Goal: Transaction & Acquisition: Download file/media

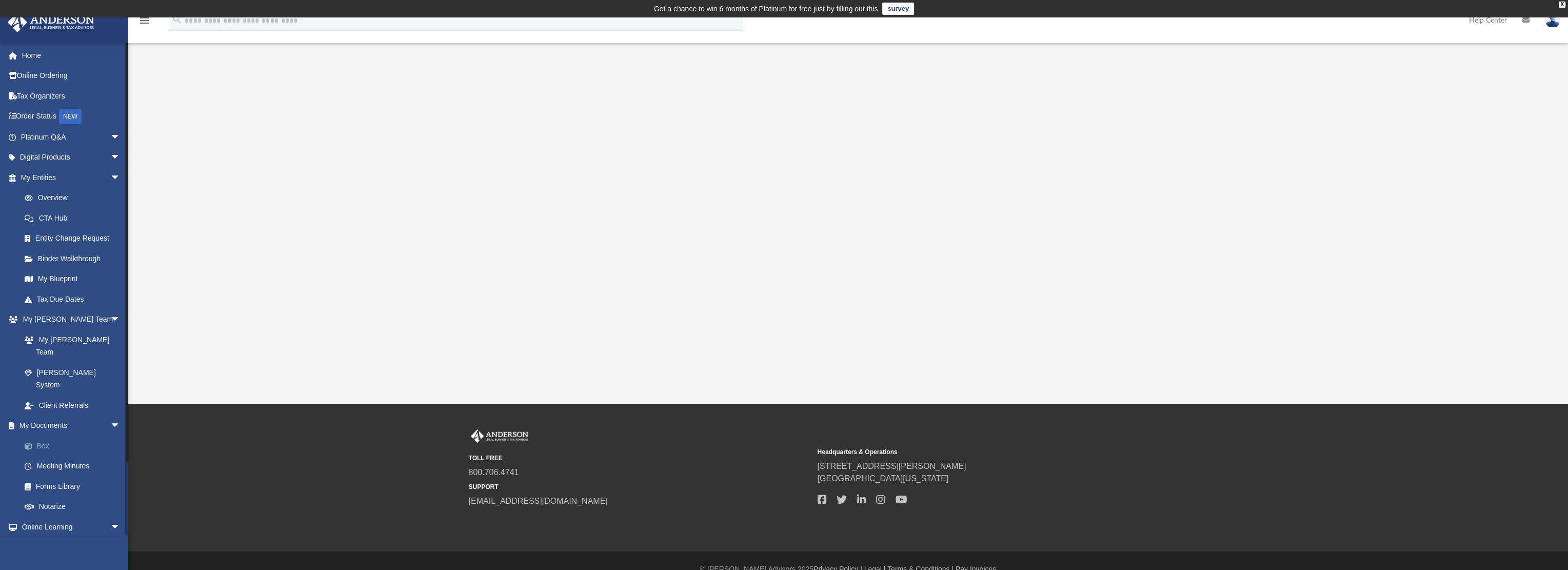
click at [65, 435] on link "Box" at bounding box center [75, 446] width 122 height 21
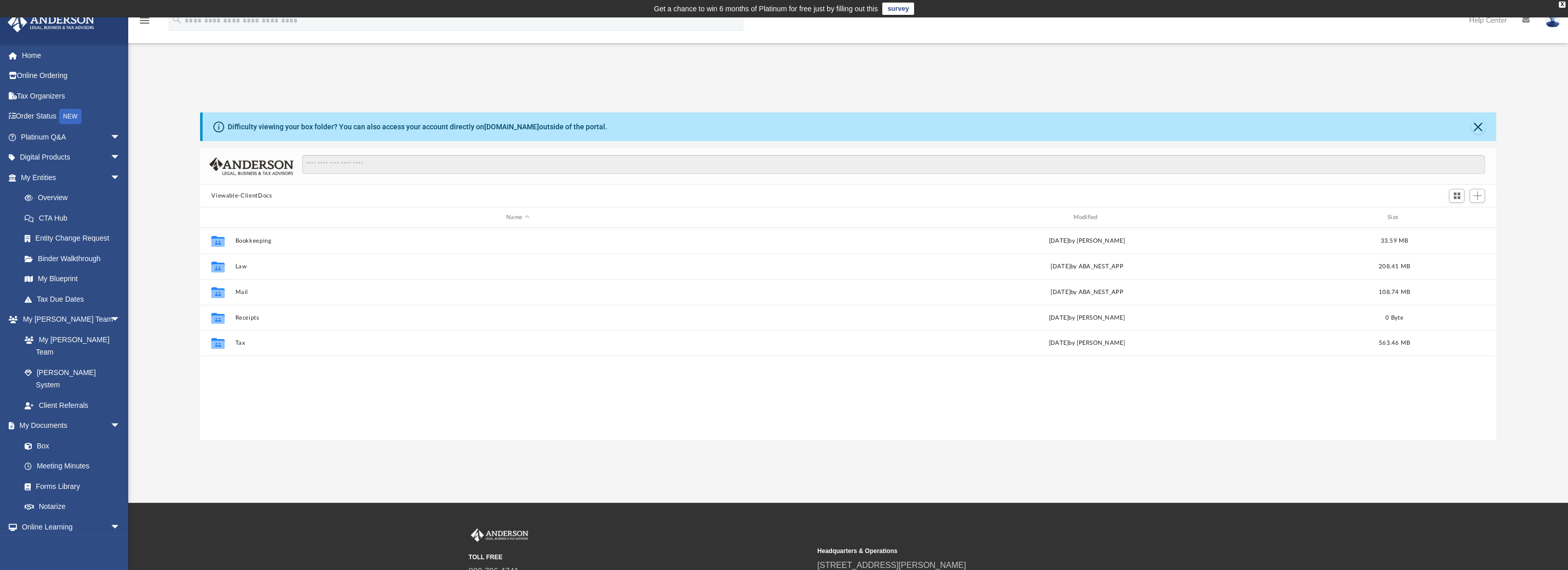
scroll to position [225, 1287]
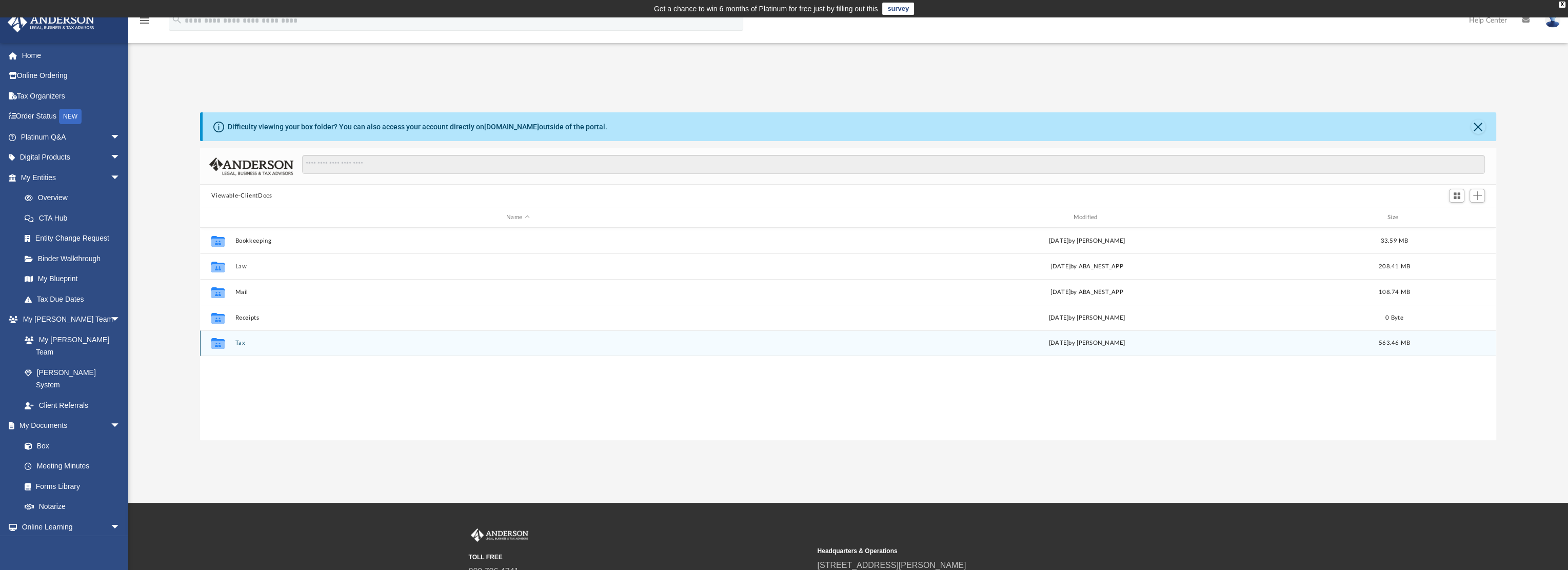
click at [242, 343] on button "Tax" at bounding box center [518, 343] width 565 height 7
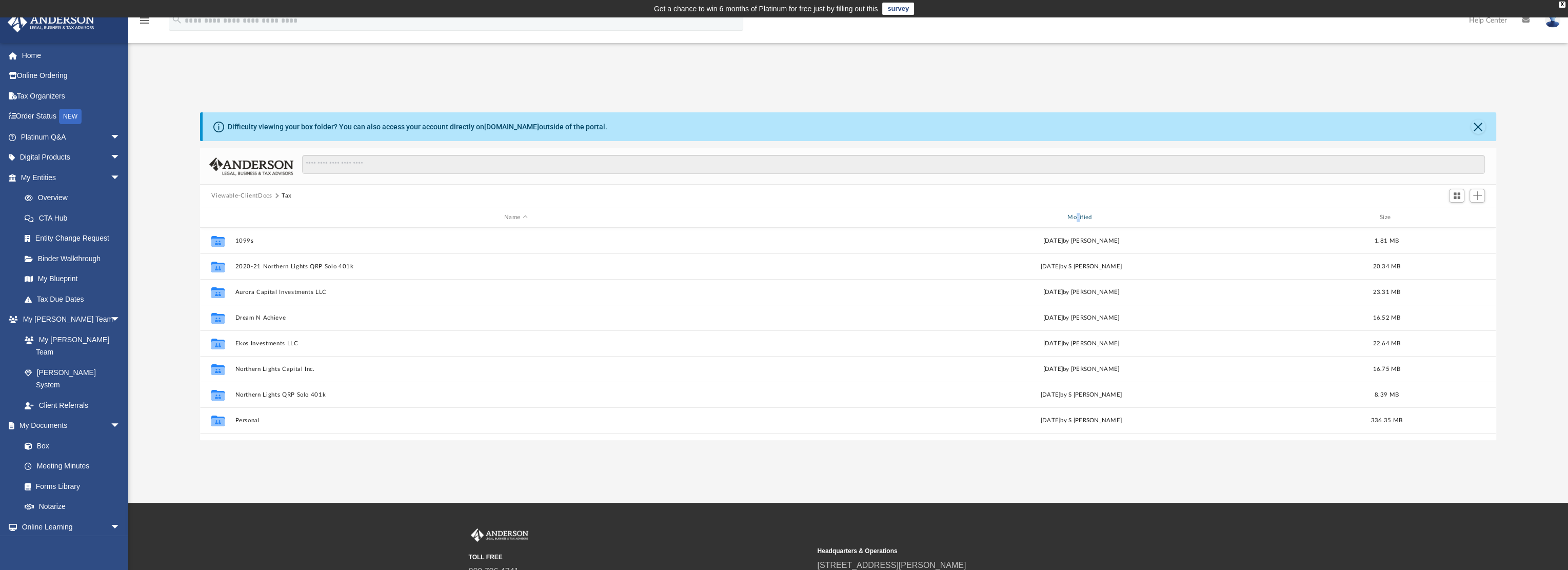
click at [1079, 219] on div "Modified" at bounding box center [1081, 217] width 561 height 9
click at [1082, 217] on div "Modified" at bounding box center [1081, 217] width 561 height 9
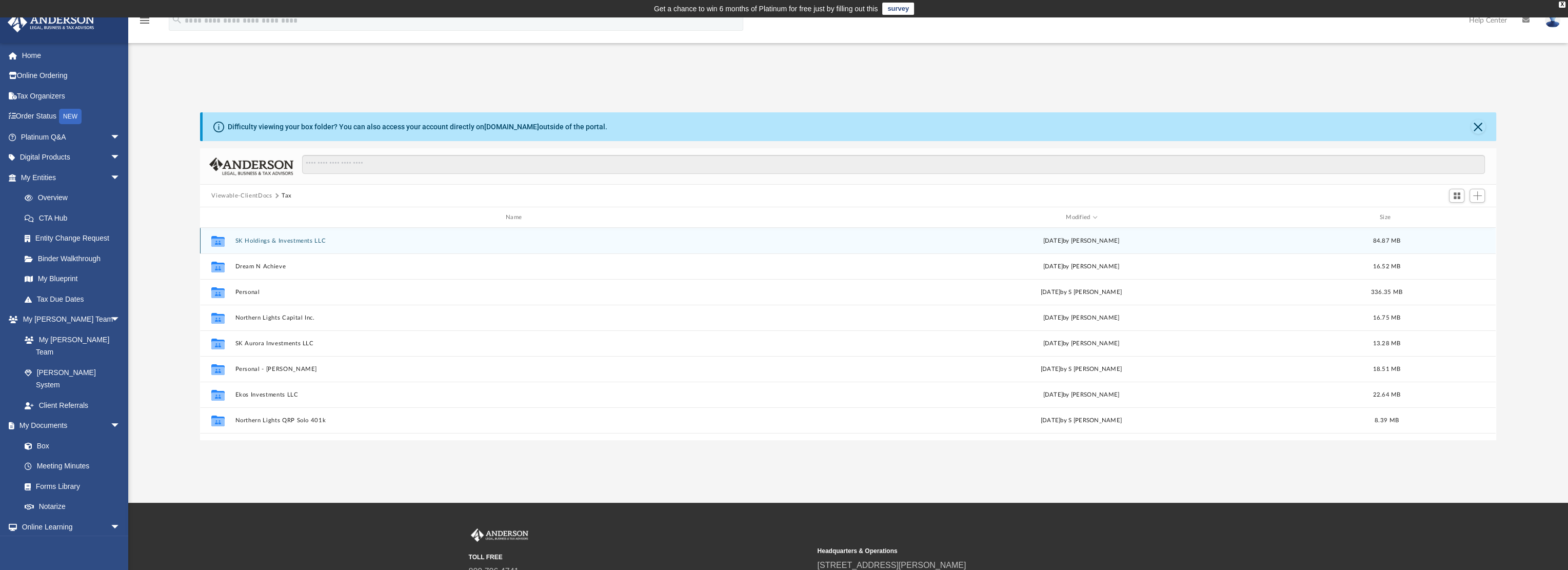
click at [301, 237] on button "SK Holdings & Investments LLC" at bounding box center [516, 241] width 561 height 7
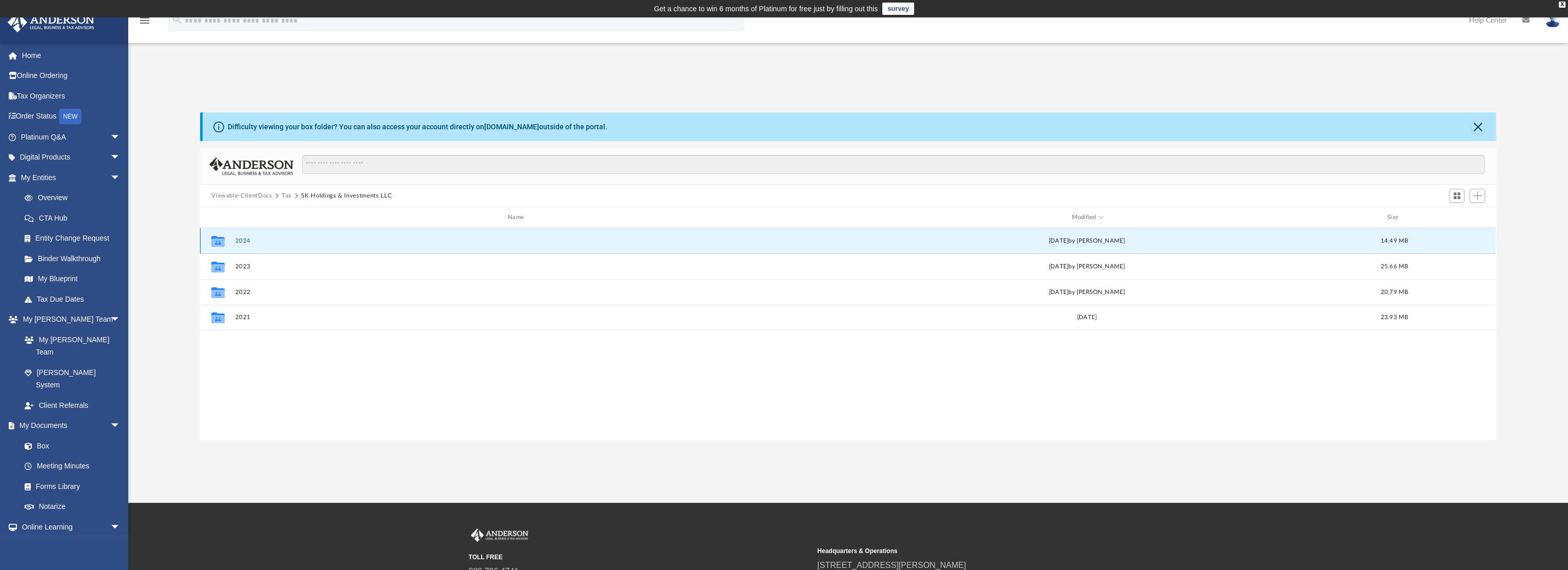
click at [243, 240] on button "2024" at bounding box center [518, 241] width 565 height 7
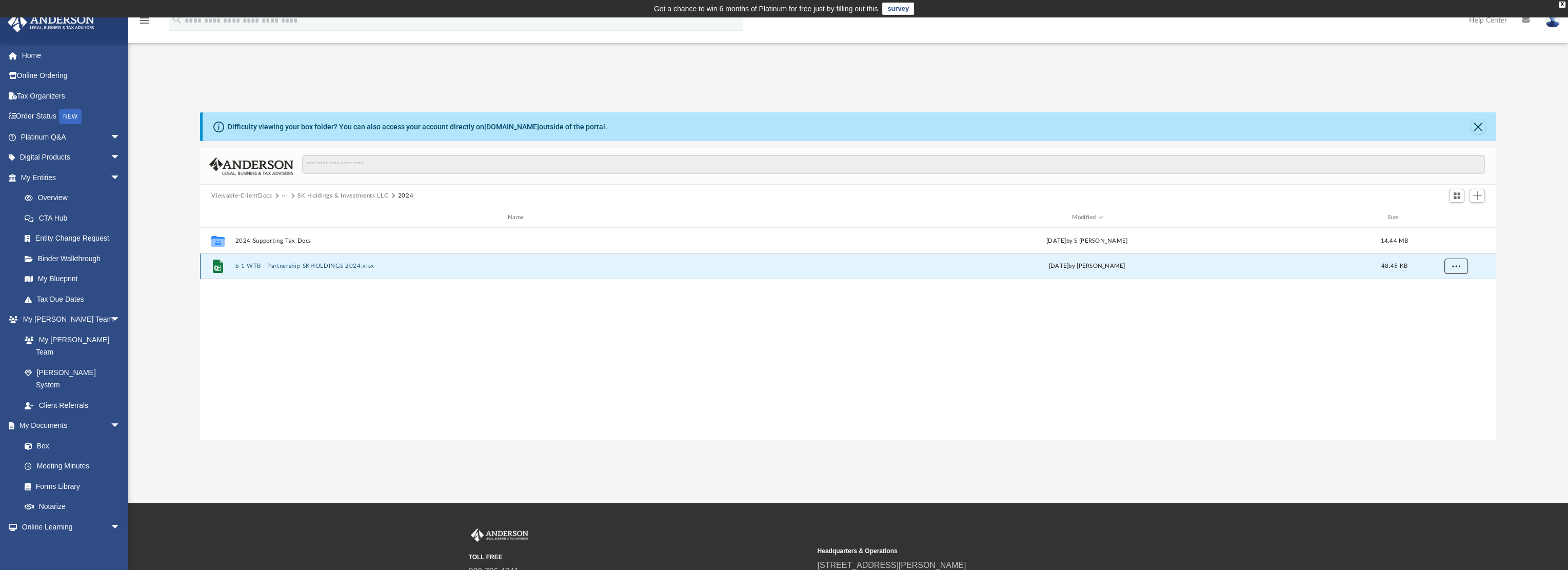
click at [1456, 267] on span "More options" at bounding box center [1456, 266] width 8 height 5
click at [1440, 301] on li "Download" at bounding box center [1447, 303] width 30 height 11
click at [282, 193] on button "···" at bounding box center [285, 195] width 7 height 9
click at [256, 194] on button "Viewable-ClientDocs" at bounding box center [241, 195] width 60 height 9
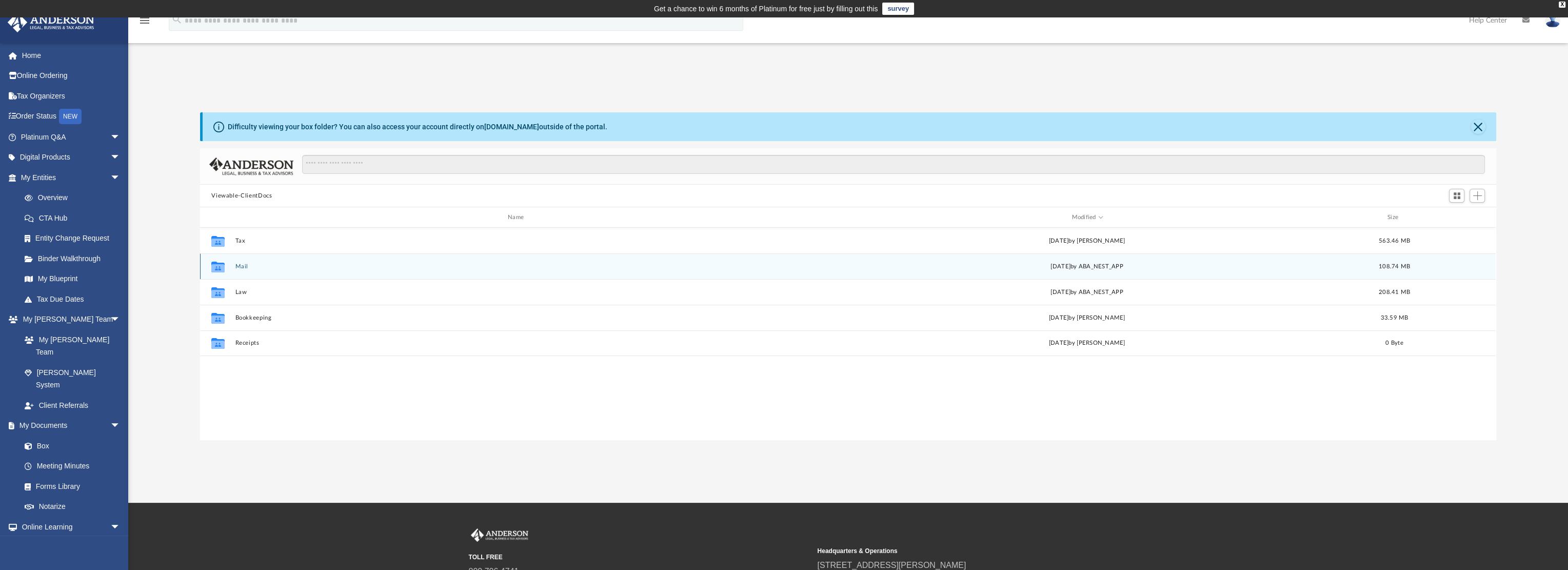
click at [242, 269] on button "Mail" at bounding box center [518, 266] width 565 height 7
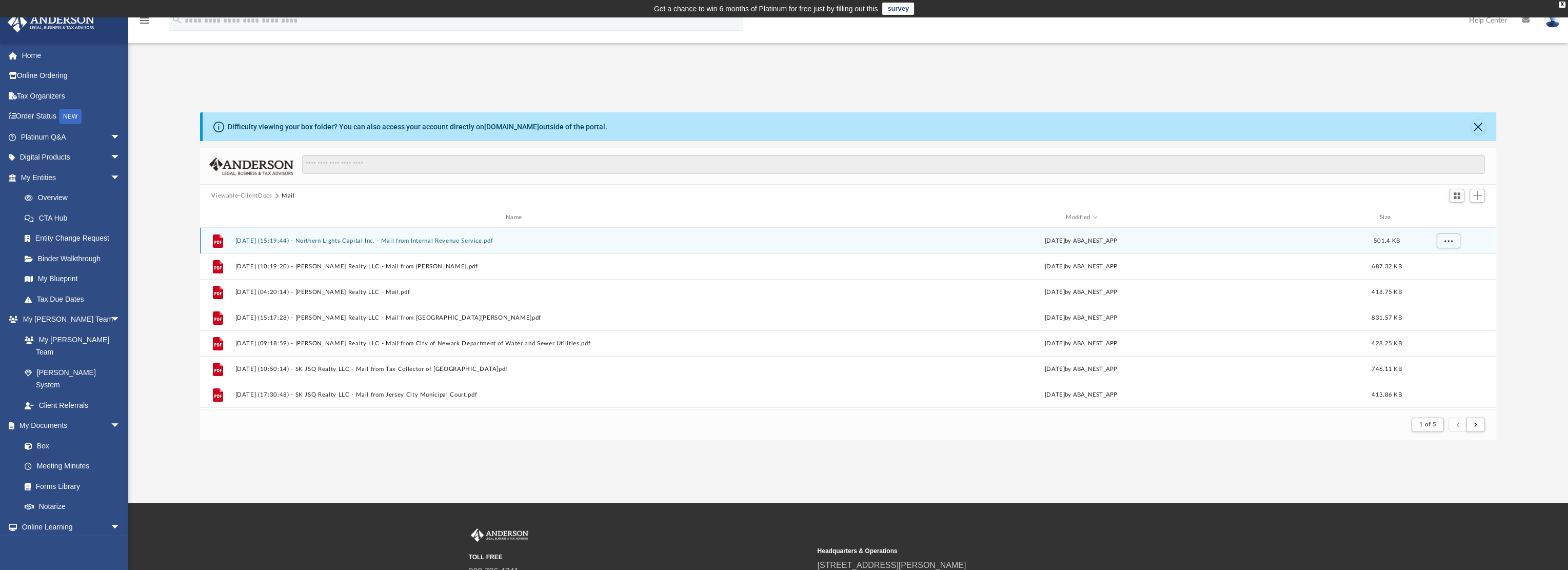
scroll to position [194, 1287]
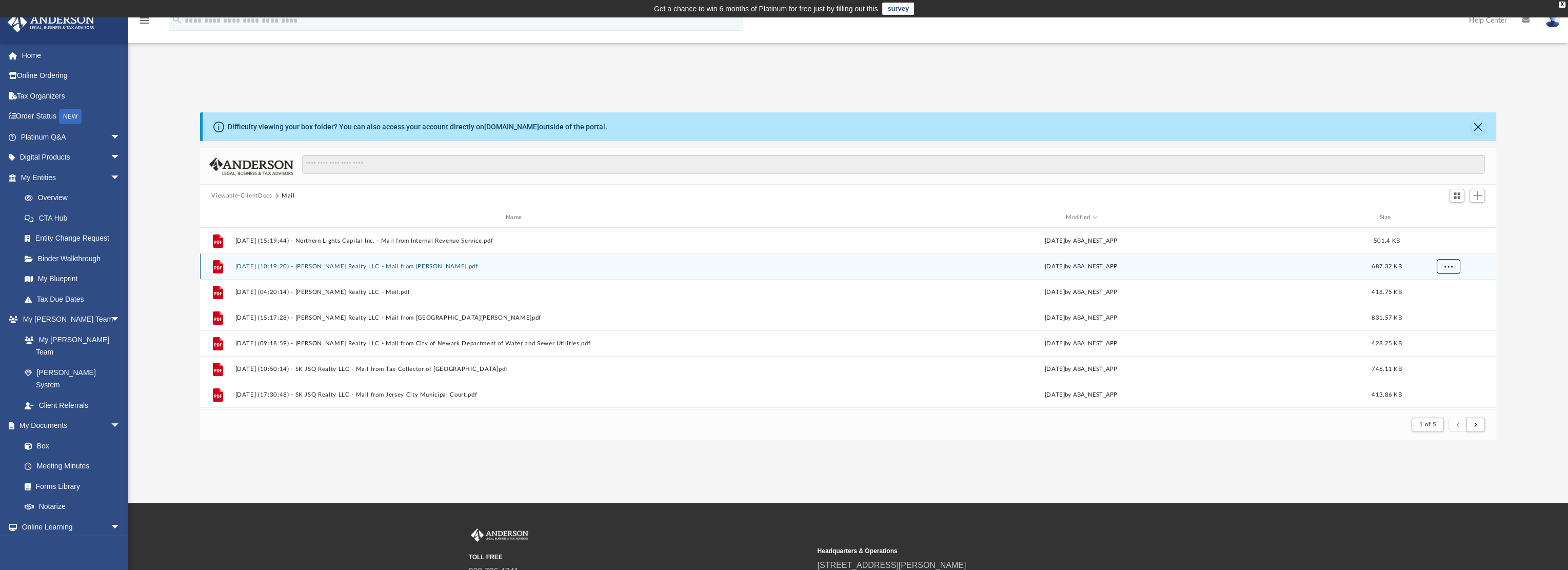
click at [1451, 266] on span "More options" at bounding box center [1448, 266] width 8 height 5
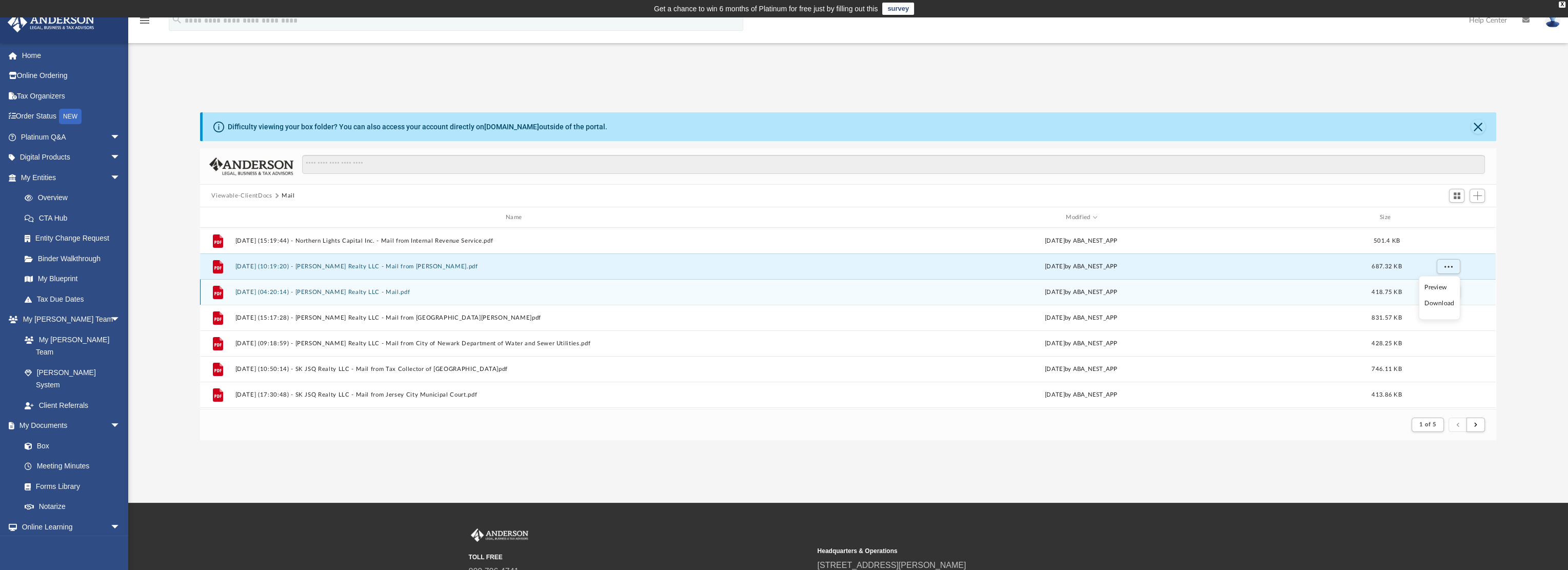
click at [1441, 302] on li "Download" at bounding box center [1439, 304] width 30 height 11
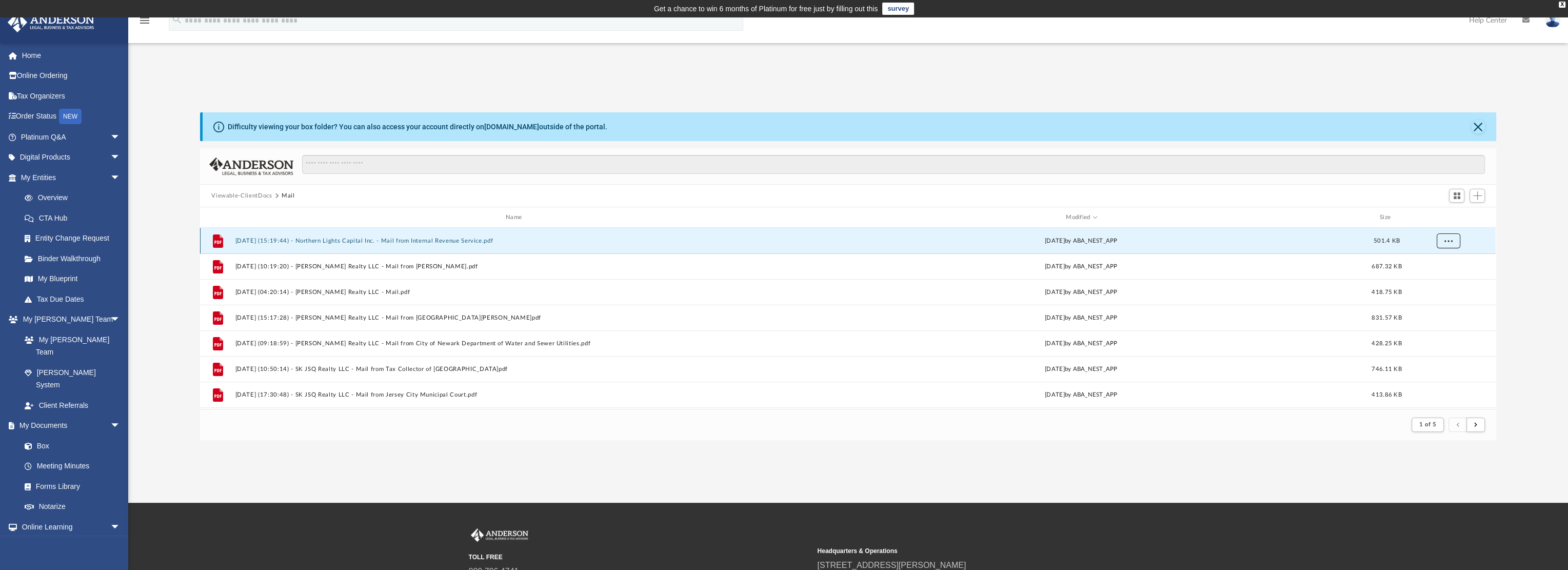
click at [1447, 241] on span "More options" at bounding box center [1448, 240] width 8 height 5
click at [1438, 277] on li "Download" at bounding box center [1439, 278] width 30 height 11
